Goal: Information Seeking & Learning: Understand process/instructions

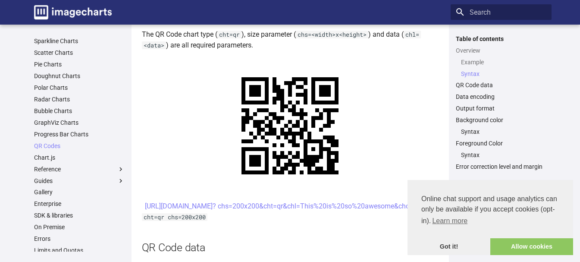
scroll to position [74, 0]
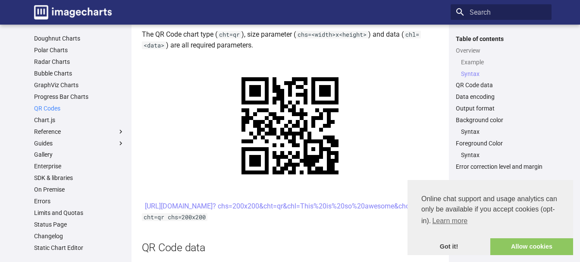
click at [57, 110] on link "QR Codes" at bounding box center [79, 108] width 91 height 8
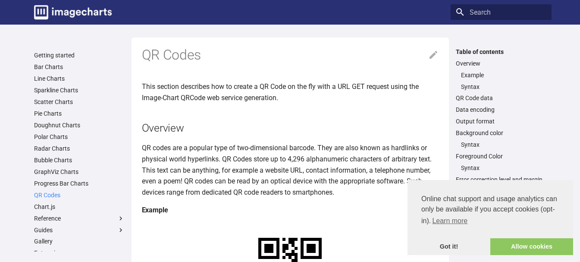
click at [55, 197] on link "QR Codes" at bounding box center [79, 195] width 91 height 8
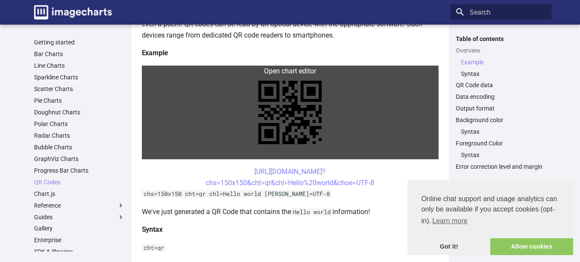
scroll to position [173, 0]
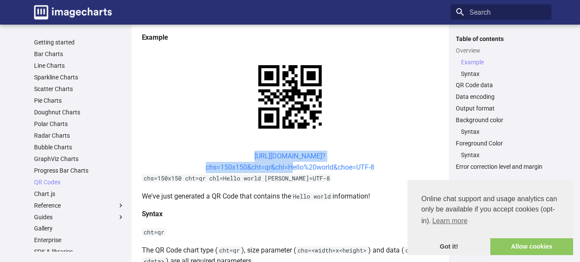
drag, startPoint x: 237, startPoint y: 156, endPoint x: 289, endPoint y: 168, distance: 54.1
click at [289, 168] on center "https://image-charts.com/chart? chs=150x150&cht=qr&chl=Hello%20world&choe=UTF-8" at bounding box center [290, 162] width 297 height 22
copy link "https://image-charts.com/chart? chs=150x150&cht=qr&chl="
